Goal: Transaction & Acquisition: Purchase product/service

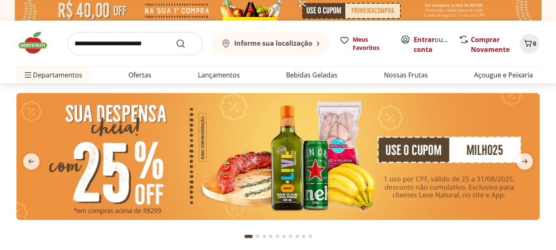
click at [114, 47] on input "search" at bounding box center [135, 43] width 135 height 23
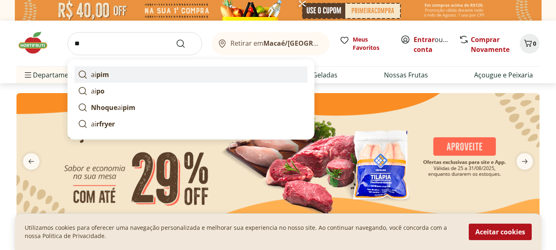
click at [111, 73] on link "ai pim" at bounding box center [191, 74] width 233 height 16
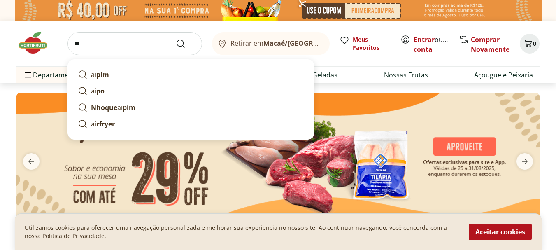
type input "*****"
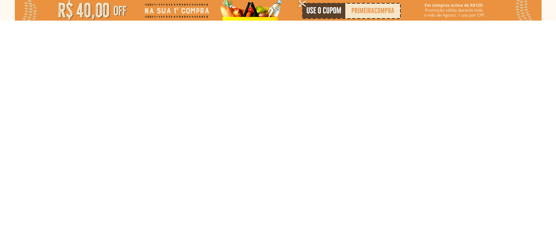
select select "**********"
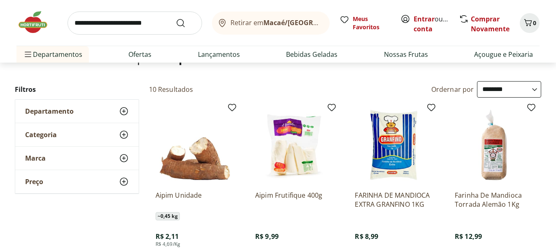
scroll to position [124, 0]
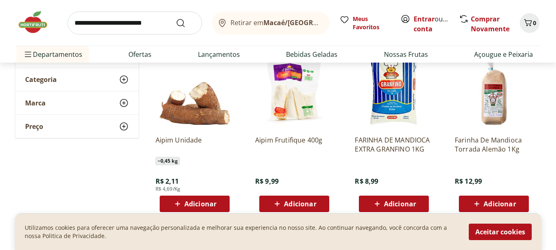
click at [291, 105] on img at bounding box center [294, 90] width 78 height 78
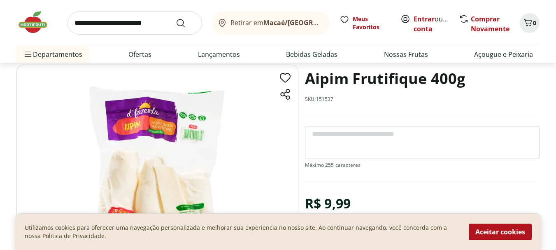
scroll to position [41, 0]
click at [496, 233] on button "Aceitar cookies" at bounding box center [500, 232] width 63 height 16
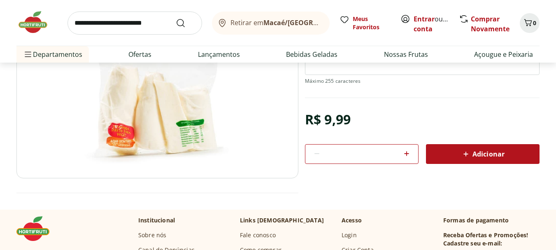
scroll to position [124, 0]
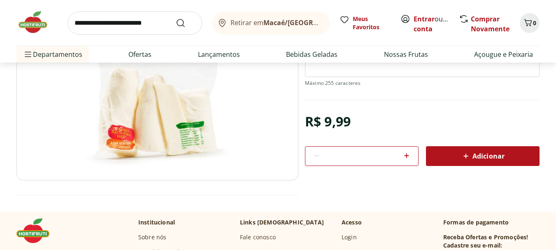
click at [403, 156] on icon at bounding box center [407, 156] width 10 height 10
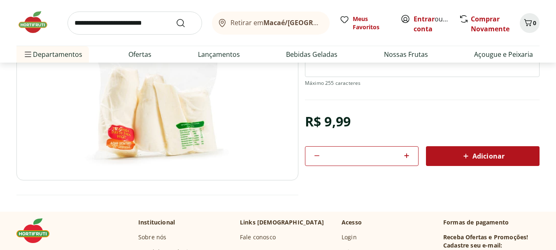
click at [403, 156] on icon at bounding box center [407, 156] width 10 height 10
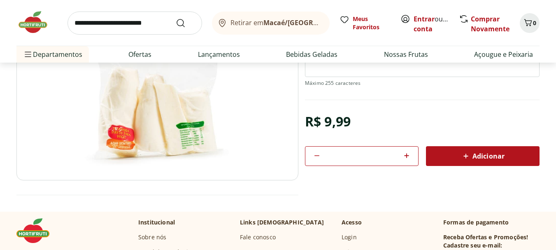
click at [403, 156] on icon at bounding box center [407, 156] width 10 height 10
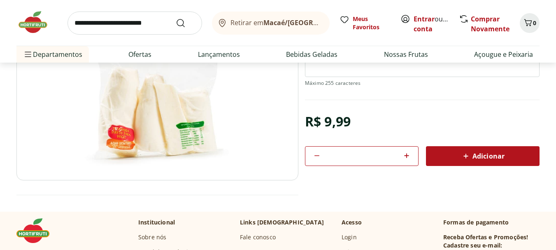
click at [403, 156] on icon at bounding box center [407, 156] width 10 height 10
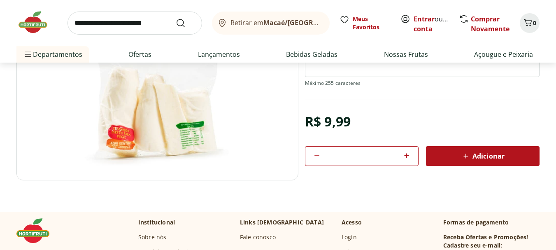
click at [403, 156] on icon at bounding box center [407, 156] width 10 height 10
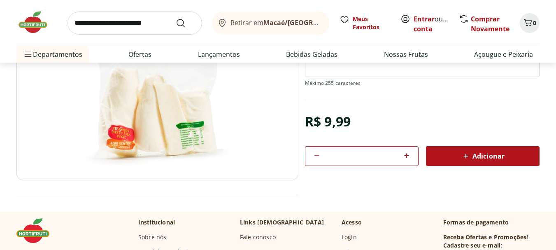
click at [403, 156] on icon at bounding box center [407, 156] width 10 height 10
click at [404, 156] on icon at bounding box center [407, 156] width 10 height 10
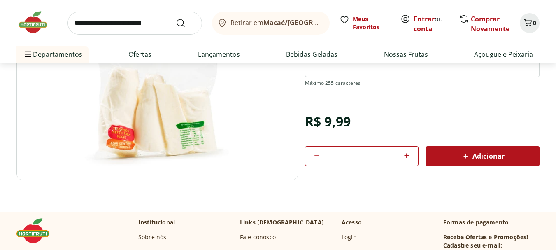
click at [404, 155] on icon at bounding box center [407, 156] width 10 height 10
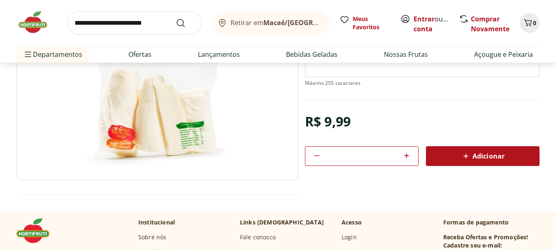
click at [404, 155] on icon at bounding box center [407, 156] width 10 height 10
click at [404, 154] on icon at bounding box center [407, 156] width 10 height 10
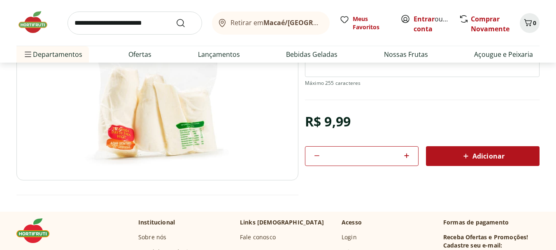
click at [404, 154] on icon at bounding box center [407, 156] width 10 height 10
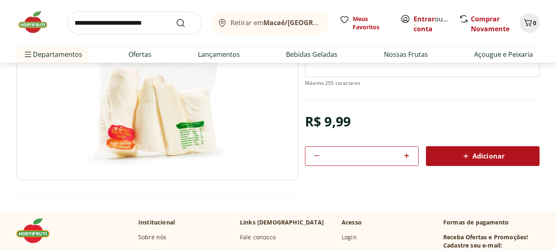
click at [404, 154] on icon at bounding box center [407, 156] width 10 height 10
type input "**"
click at [464, 155] on icon at bounding box center [466, 156] width 10 height 10
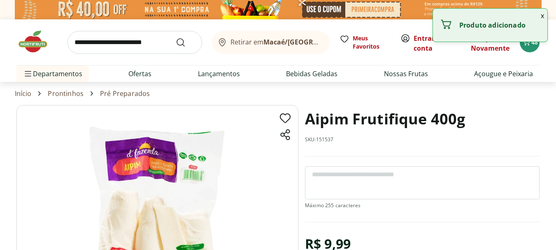
scroll to position [0, 0]
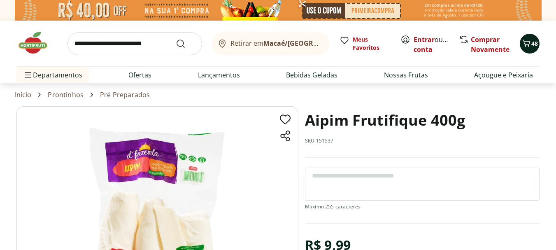
click at [530, 44] on icon "Carrinho" at bounding box center [527, 43] width 10 height 10
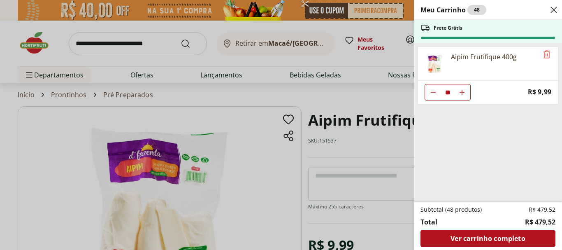
click at [318, 93] on div "Meu Carrinho 48 Frete Grátis Aipim Frutifique 400g ** Price: R$ 9,99 Subtotal (…" at bounding box center [281, 125] width 562 height 250
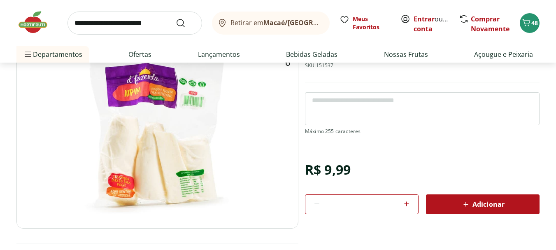
scroll to position [41, 0]
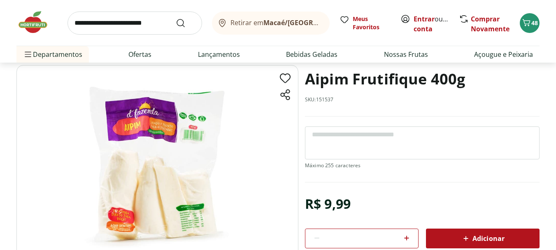
click at [154, 172] on img at bounding box center [157, 164] width 282 height 198
